Goal: Transaction & Acquisition: Purchase product/service

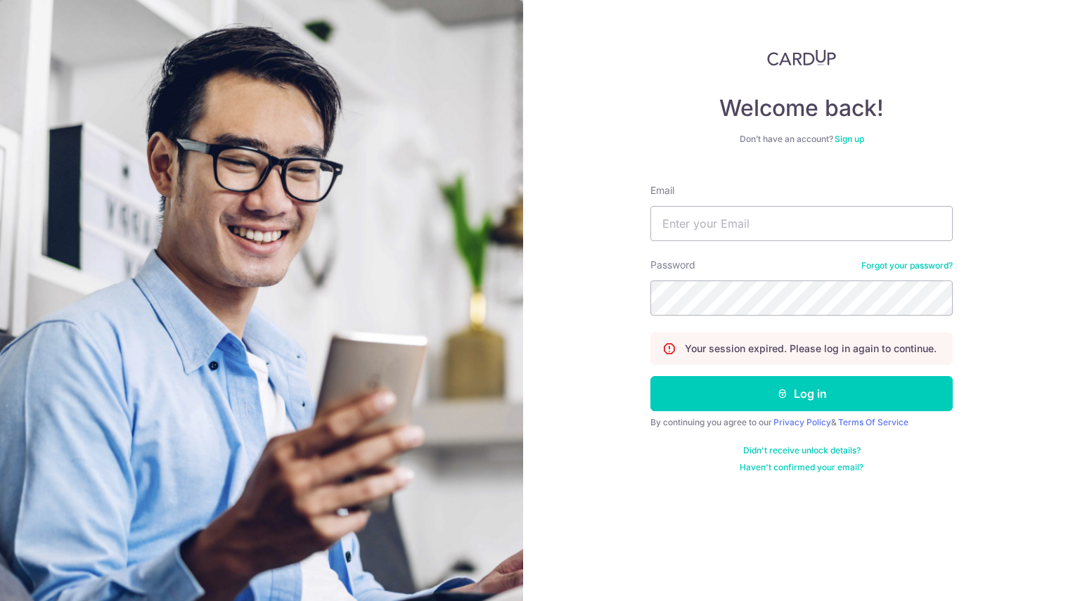
click at [744, 212] on input "Email" at bounding box center [801, 223] width 302 height 35
type input "qiyuho@gmail.com"
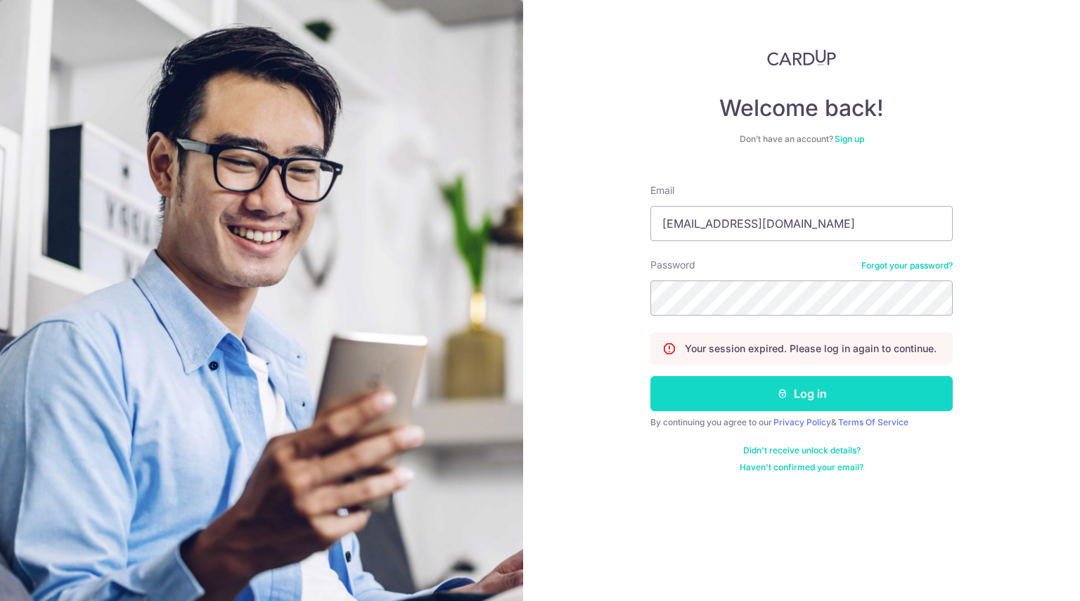
click at [784, 399] on button "Log in" at bounding box center [801, 393] width 302 height 35
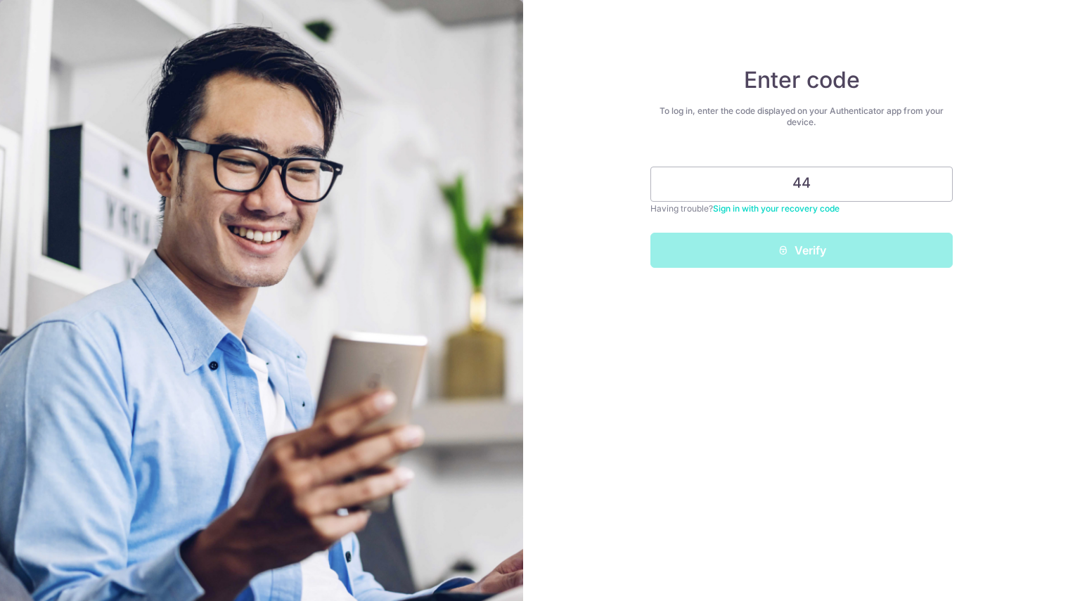
type input "4"
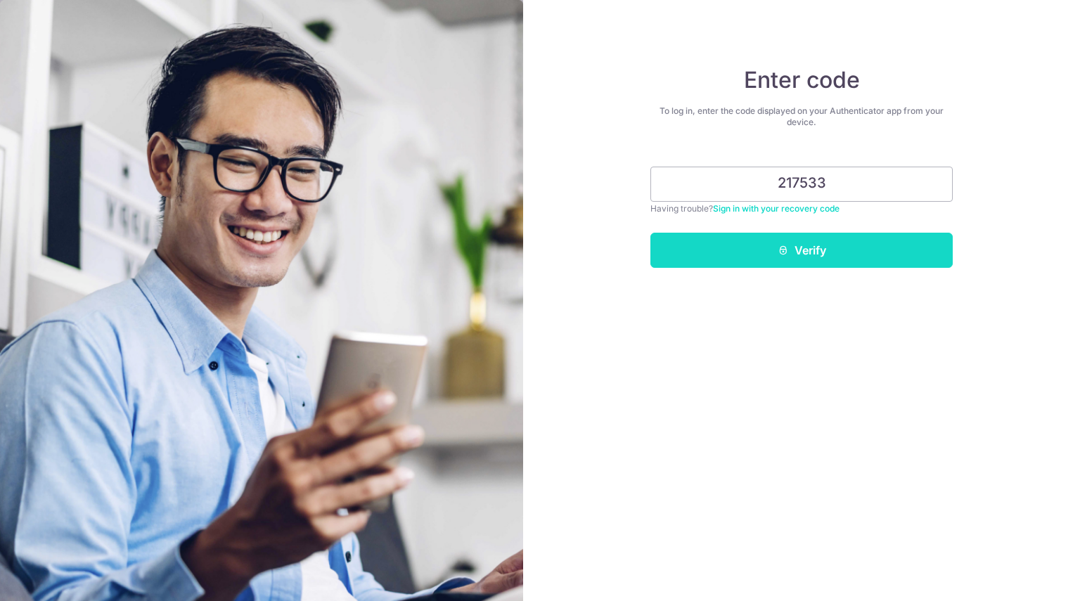
type input "217533"
click at [813, 265] on button "Verify" at bounding box center [801, 250] width 302 height 35
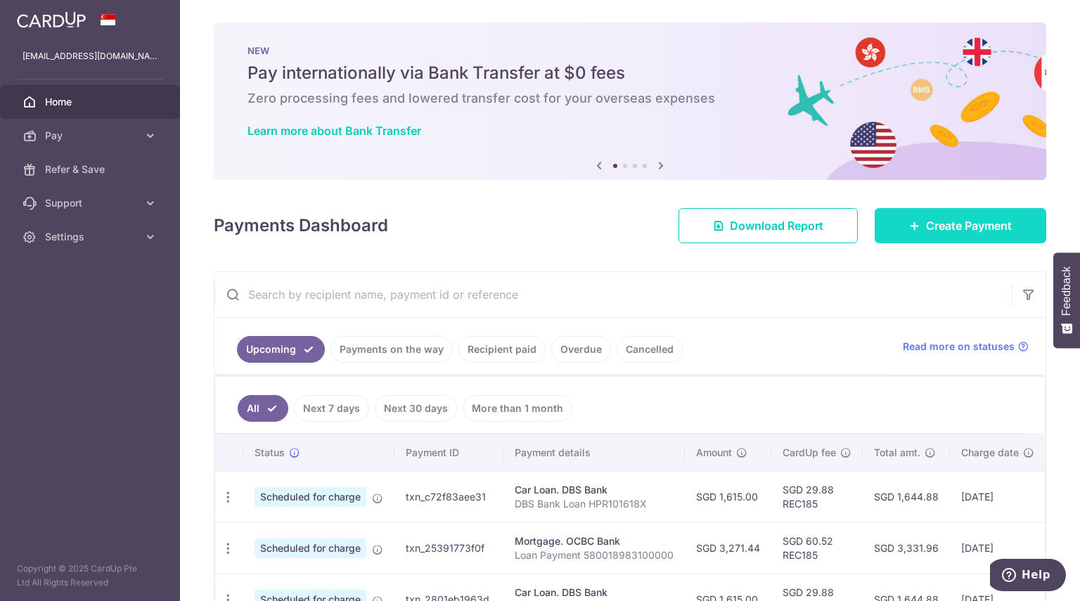
click at [939, 222] on span "Create Payment" at bounding box center [969, 225] width 86 height 17
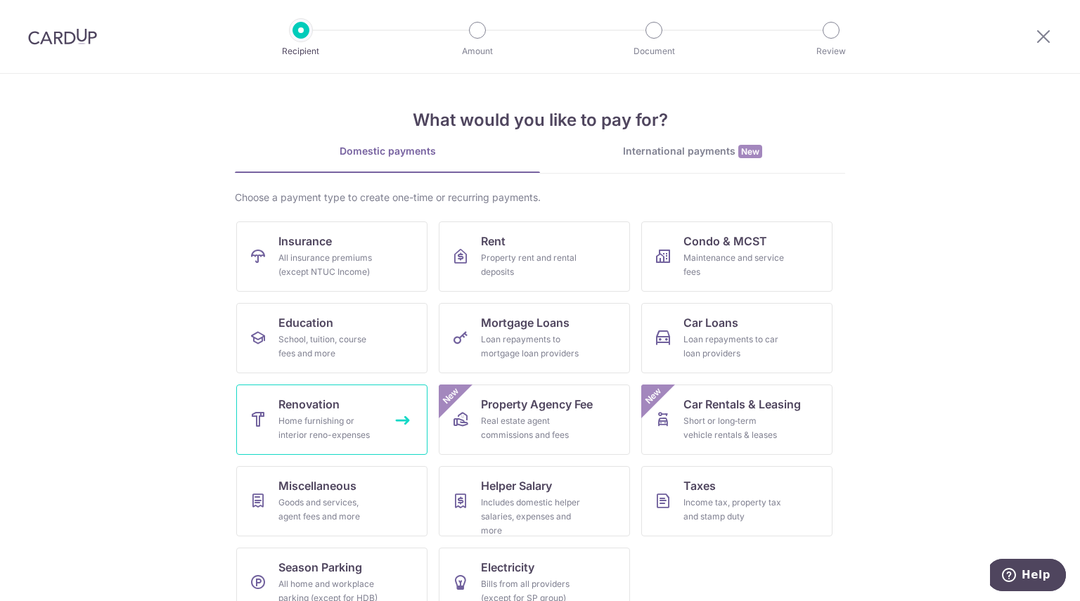
click at [316, 418] on div "Home furnishing or interior reno-expenses" at bounding box center [328, 428] width 101 height 28
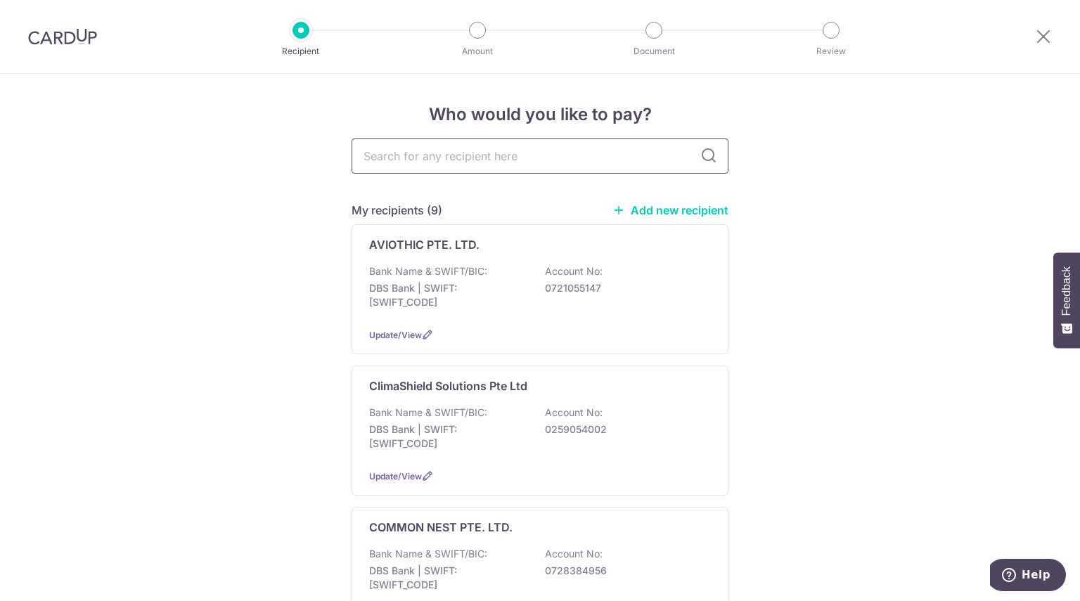
click at [498, 159] on input "text" at bounding box center [539, 155] width 377 height 35
type input "the trio"
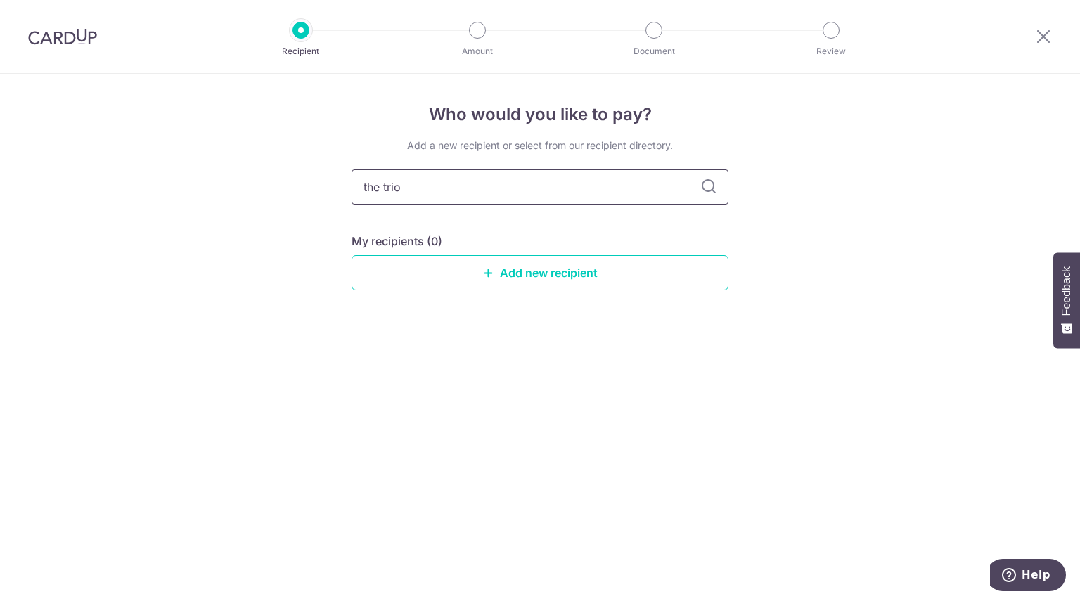
click at [621, 197] on input "the trio" at bounding box center [539, 186] width 377 height 35
click at [888, 148] on div "Who would you like to pay? Add a new recipient or select from our recipient dir…" at bounding box center [540, 337] width 1080 height 527
